Goal: Task Accomplishment & Management: Use online tool/utility

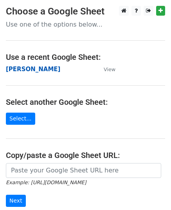
click at [32, 69] on strong "[PERSON_NAME]" at bounding box center [33, 69] width 54 height 7
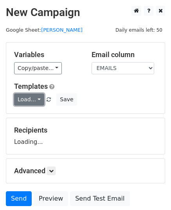
click at [32, 96] on link "Load..." at bounding box center [29, 99] width 30 height 12
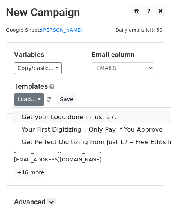
click at [60, 119] on link "Get your Logo done in just £7." at bounding box center [107, 117] width 191 height 12
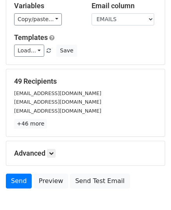
scroll to position [92, 0]
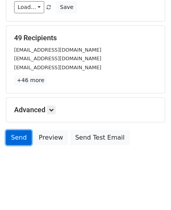
click at [26, 143] on link "Send" at bounding box center [19, 137] width 26 height 15
